Goal: Navigation & Orientation: Understand site structure

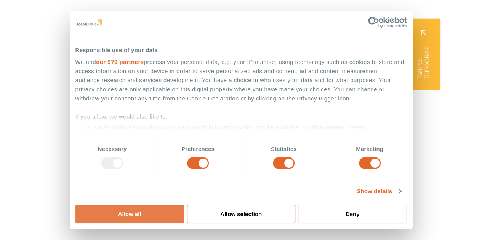
click at [184, 205] on button "Allow all" at bounding box center [129, 214] width 109 height 19
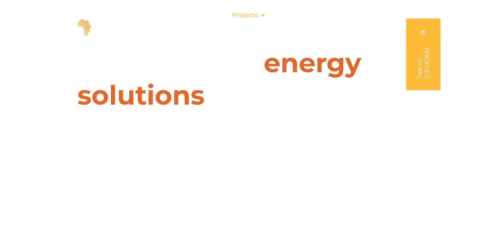
click at [261, 14] on icon "Menu" at bounding box center [263, 15] width 6 height 6
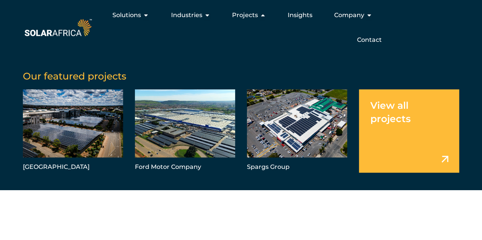
click at [397, 141] on link "Menu" at bounding box center [409, 131] width 100 height 83
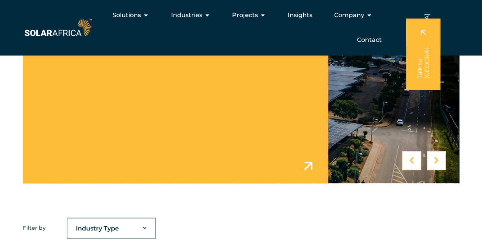
scroll to position [236, 0]
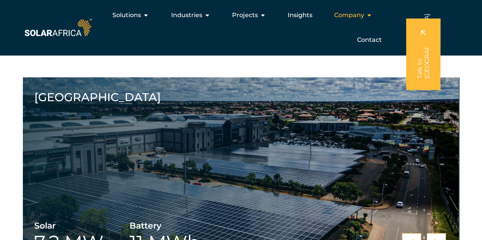
click at [346, 20] on div "Company Close Company Open Company" at bounding box center [353, 15] width 50 height 15
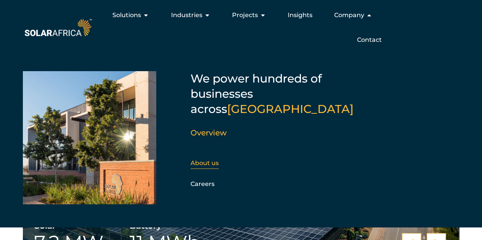
click at [206, 158] on div "About us" at bounding box center [232, 163] width 82 height 11
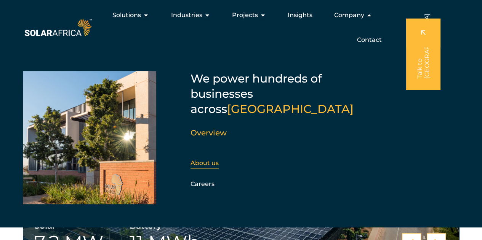
click at [209, 160] on link "About us" at bounding box center [205, 163] width 28 height 7
